Goal: Task Accomplishment & Management: Manage account settings

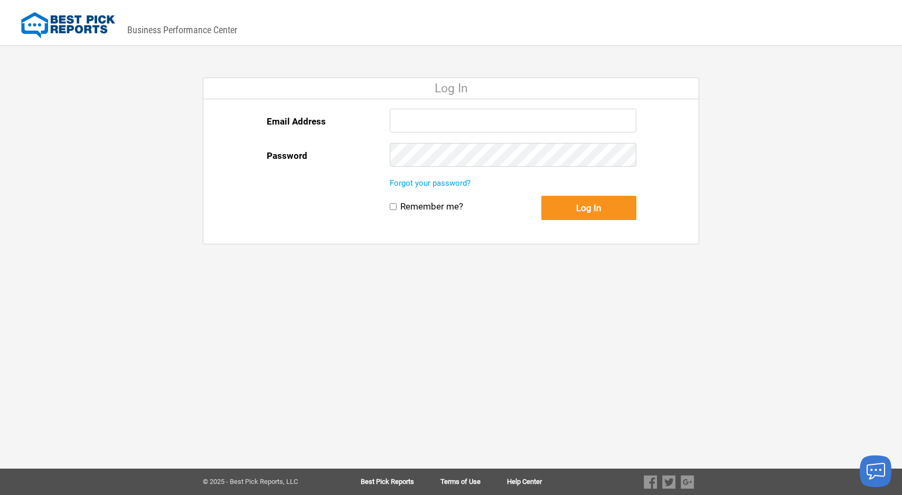
click at [448, 119] on input "Email Address" at bounding box center [513, 121] width 247 height 24
type input "[PERSON_NAME][EMAIL_ADDRESS][DOMAIN_NAME]"
click at [541, 196] on button "Log In" at bounding box center [588, 208] width 95 height 24
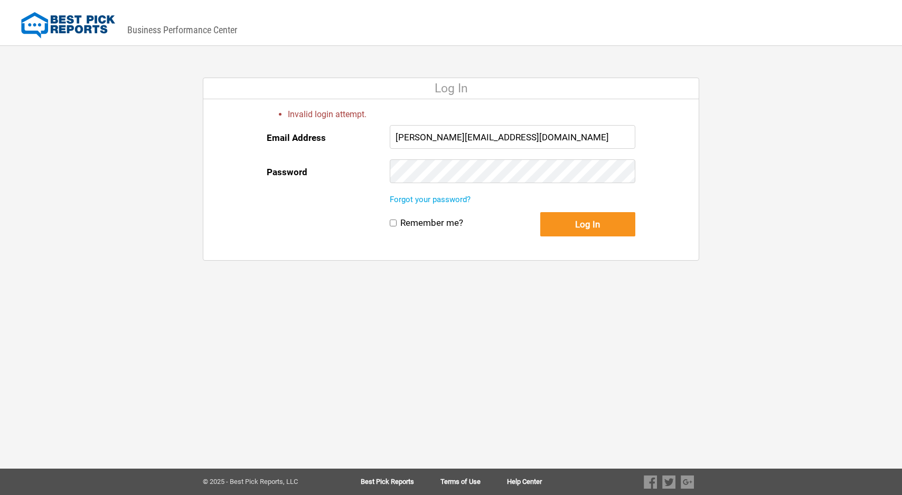
click at [504, 136] on input "[PERSON_NAME][EMAIL_ADDRESS][DOMAIN_NAME]" at bounding box center [513, 137] width 246 height 24
click at [611, 234] on button "Log In" at bounding box center [587, 224] width 95 height 24
click at [447, 199] on link "Forgot your password?" at bounding box center [430, 200] width 81 height 10
